Goal: Task Accomplishment & Management: Manage account settings

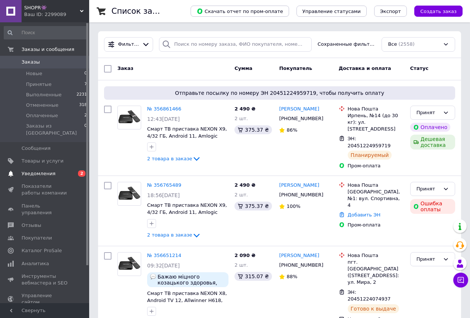
click at [40, 170] on span "Уведомления" at bounding box center [39, 173] width 34 height 7
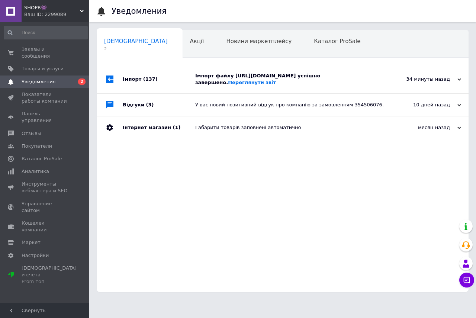
click at [325, 84] on div "Імпорт файлу [URL][DOMAIN_NAME] успішно завершено. Переглянути звіт" at bounding box center [290, 78] width 191 height 13
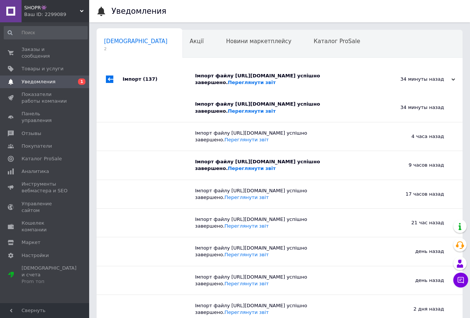
drag, startPoint x: 277, startPoint y: 112, endPoint x: 230, endPoint y: 104, distance: 47.5
click at [230, 104] on div "Імпорт файлу [URL][DOMAIN_NAME] успішно завершено. Переглянути звіт" at bounding box center [282, 107] width 175 height 13
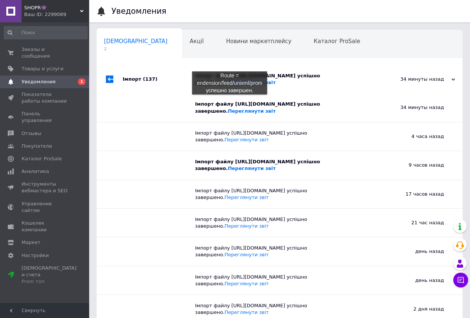
copy div "[URL][DOMAIN_NAME]"
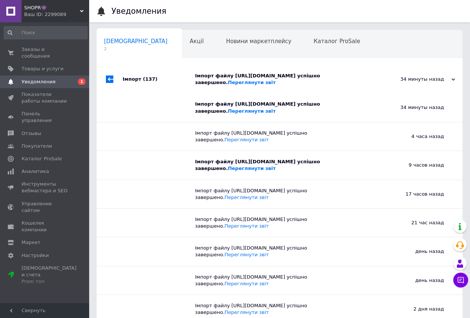
click at [70, 78] on span "0 1" at bounding box center [79, 81] width 20 height 7
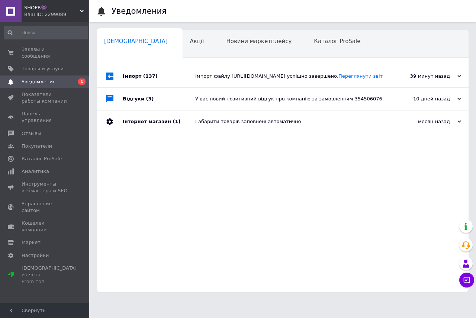
click at [52, 78] on span "Уведомления" at bounding box center [45, 81] width 47 height 7
click at [57, 49] on span "Заказы и сообщения" at bounding box center [45, 52] width 47 height 13
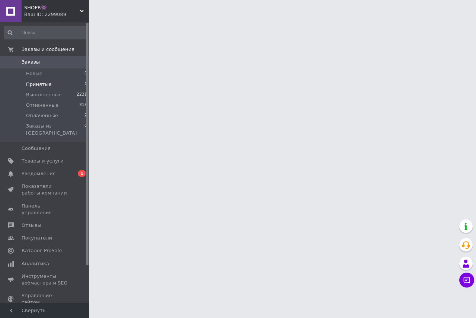
click at [46, 79] on li "Принятые 7" at bounding box center [45, 84] width 91 height 10
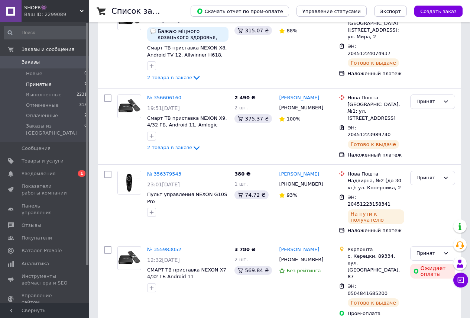
scroll to position [322, 0]
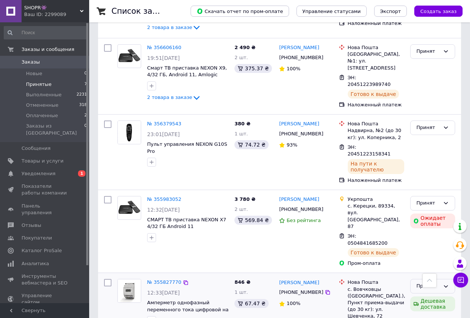
click at [435, 282] on div "Принят" at bounding box center [427, 286] width 23 height 8
click at [430, 295] on li "Выполнен" at bounding box center [432, 302] width 44 height 14
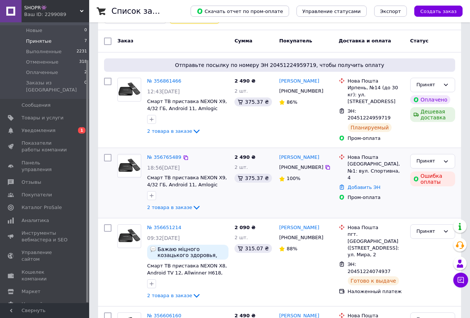
scroll to position [0, 0]
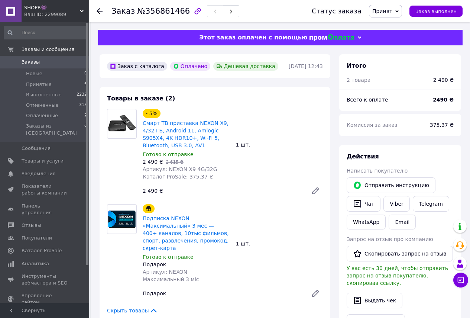
click at [123, 125] on img at bounding box center [121, 124] width 29 height 26
click at [195, 134] on link "Смарт ТВ приставка NEXON X9, 4/32 ГБ, Android 11, Amlogic S905X4, 4K HDR10+, Wi…" at bounding box center [186, 134] width 86 height 28
